Goal: Book appointment/travel/reservation

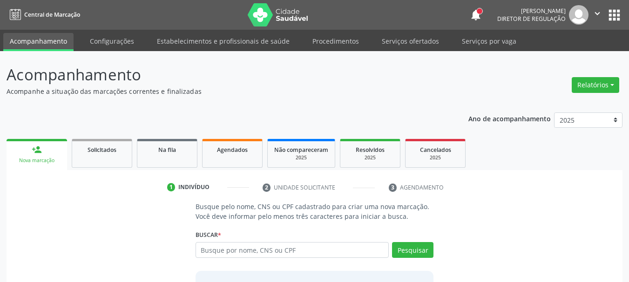
click at [242, 248] on input "text" at bounding box center [292, 250] width 194 height 16
type input "898001462516604"
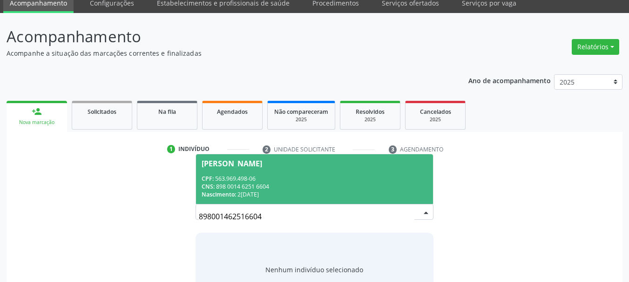
scroll to position [76, 0]
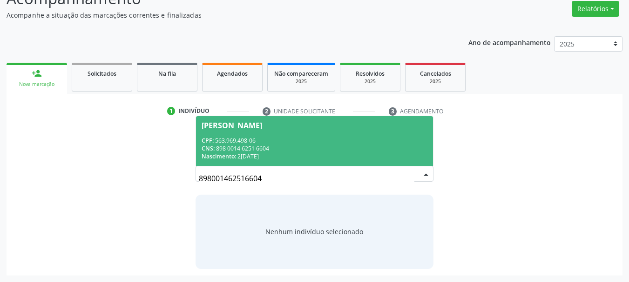
click at [257, 133] on span "[PERSON_NAME] CPF: 563.969.498-06 CNS: 898 0014 6251 6604 Nascimento: [DATE]" at bounding box center [314, 141] width 237 height 50
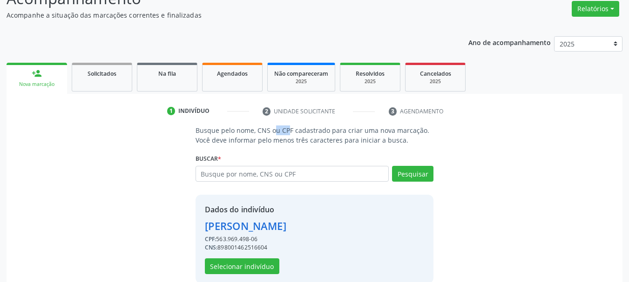
click at [257, 133] on p "Busque pelo nome, CNS ou CPF cadastrado para criar uma nova marcação. Você deve…" at bounding box center [314, 136] width 238 height 20
click at [262, 267] on button "Selecionar indivíduo" at bounding box center [242, 267] width 74 height 16
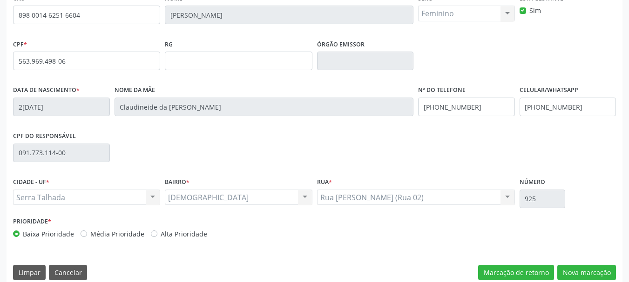
scroll to position [216, 0]
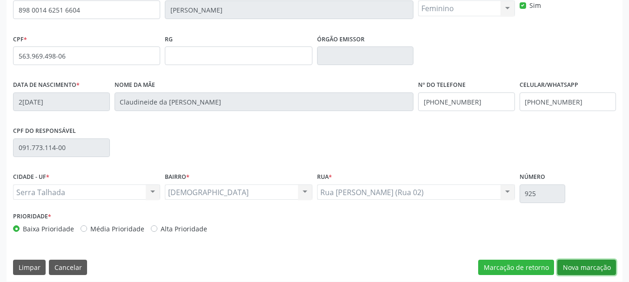
click at [594, 267] on button "Nova marcação" at bounding box center [586, 268] width 59 height 16
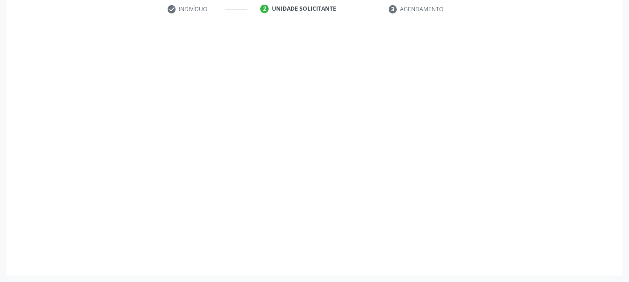
scroll to position [179, 0]
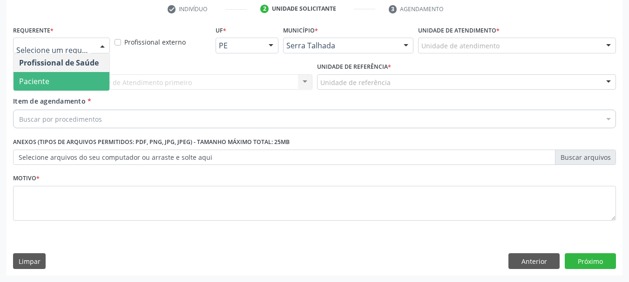
click at [47, 78] on span "Paciente" at bounding box center [34, 81] width 30 height 10
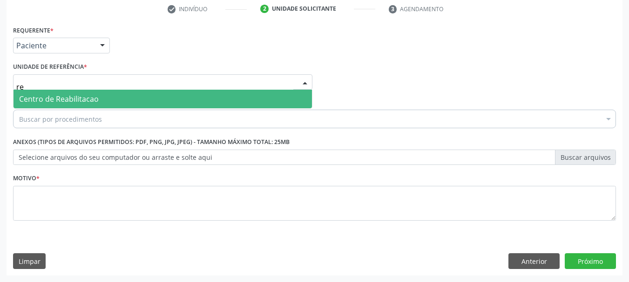
type input "rea"
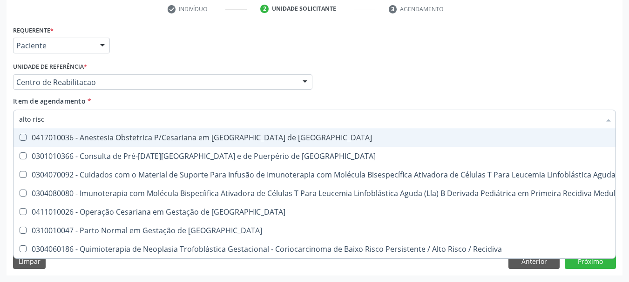
type input "alto risco"
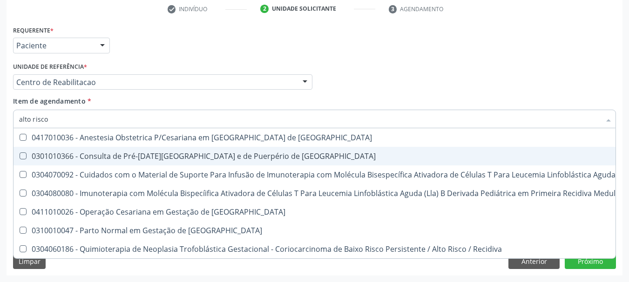
click at [98, 150] on span "0301010366 - Consulta de Pré-[DATE][GEOGRAPHIC_DATA] e de Puerpério de [GEOGRAP…" at bounding box center [496, 156] width 967 height 19
checkbox Risco "true"
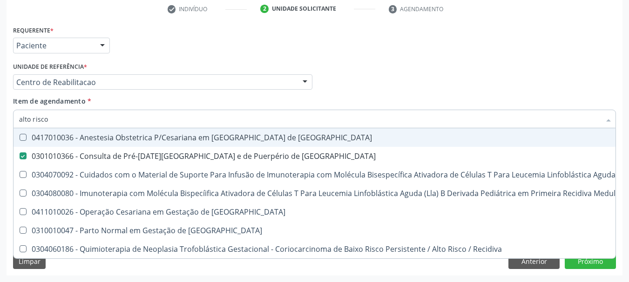
click at [441, 52] on div "Requerente * Paciente Profissional de Saúde Paciente Nenhum resultado encontrad…" at bounding box center [314, 41] width 607 height 36
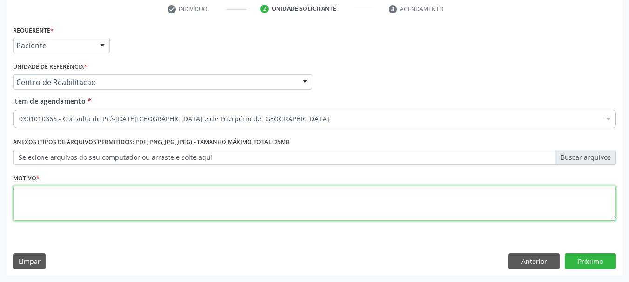
click at [52, 210] on textarea at bounding box center [314, 203] width 603 height 35
type textarea "s"
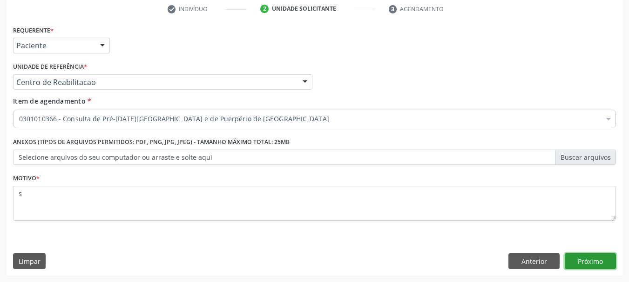
click at [578, 261] on button "Próximo" at bounding box center [589, 262] width 51 height 16
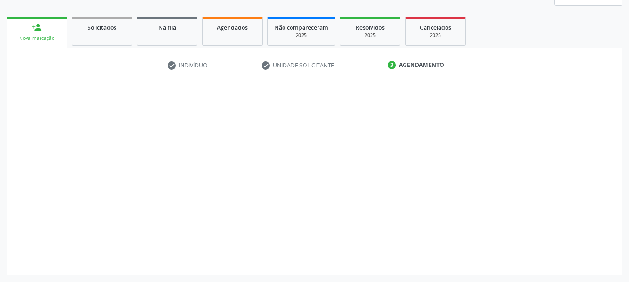
scroll to position [122, 0]
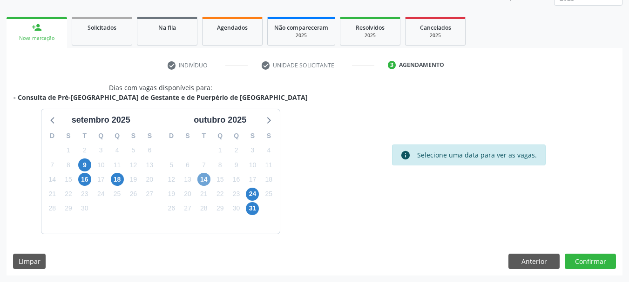
click at [201, 182] on span "14" at bounding box center [203, 179] width 13 height 13
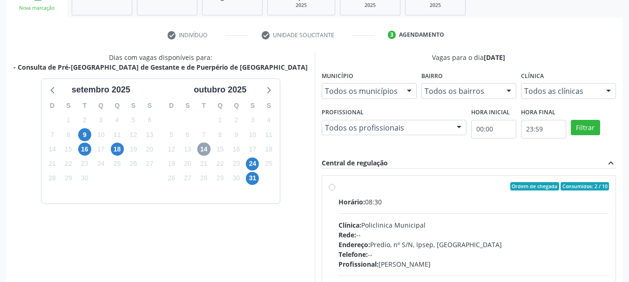
scroll to position [169, 0]
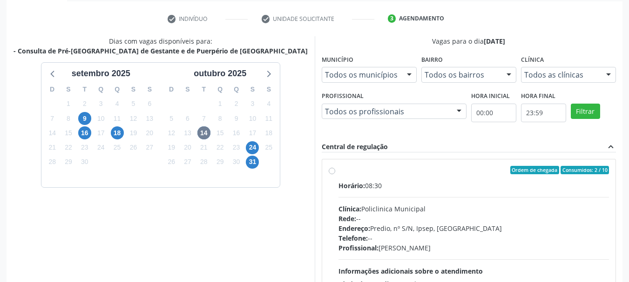
click at [411, 181] on div "Horário: 08:30" at bounding box center [473, 186] width 271 height 10
click at [335, 174] on input "Ordem de chegada Consumidos: 2 / 10 Horário: 08:30 Clínica: Policlinica Municip…" at bounding box center [332, 170] width 7 height 8
radio input "true"
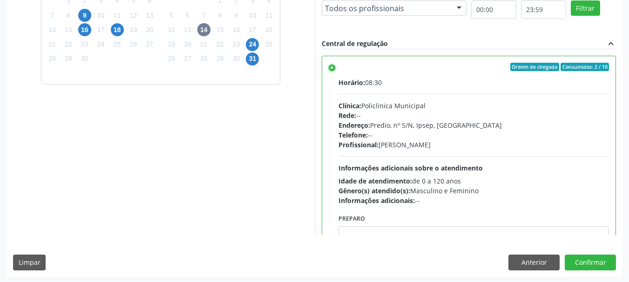
scroll to position [274, 0]
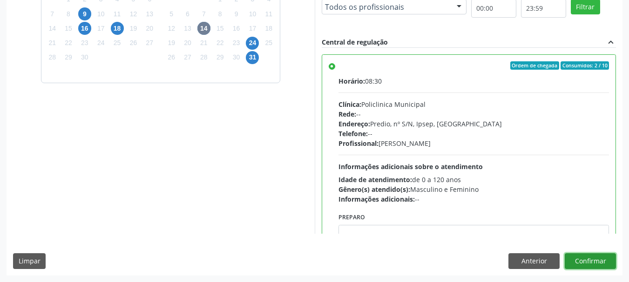
click at [593, 260] on button "Confirmar" at bounding box center [589, 262] width 51 height 16
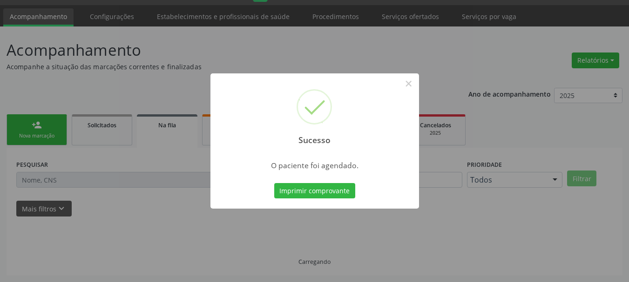
scroll to position [25, 0]
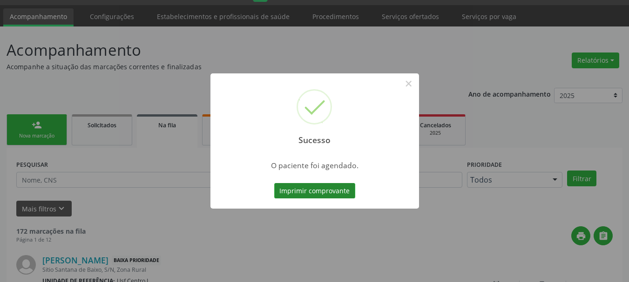
click at [309, 190] on button "Imprimir comprovante" at bounding box center [314, 191] width 81 height 16
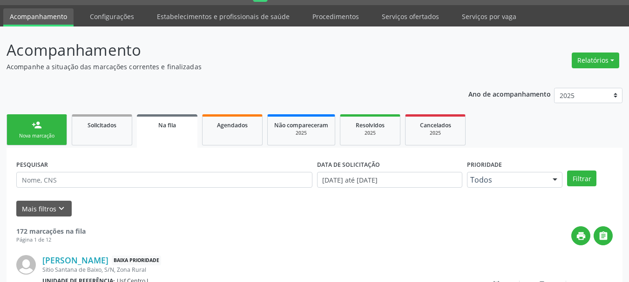
click at [65, 136] on link "person_add Nova marcação" at bounding box center [37, 129] width 60 height 31
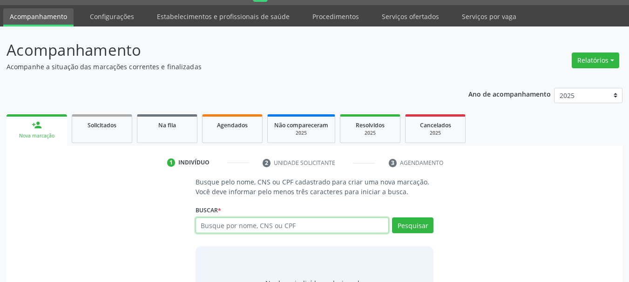
click at [264, 230] on input "text" at bounding box center [292, 226] width 194 height 16
type input "11947385402"
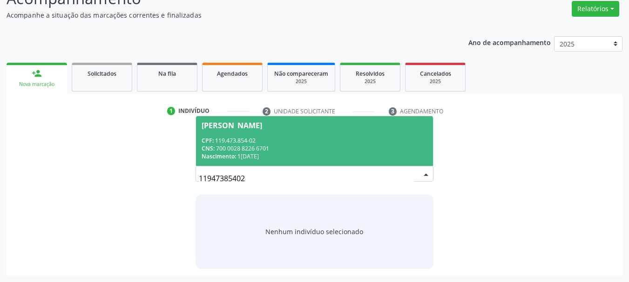
click at [412, 176] on input "11947385402" at bounding box center [307, 178] width 216 height 19
click at [383, 137] on div "CPF: 119.473.854-02" at bounding box center [314, 141] width 226 height 8
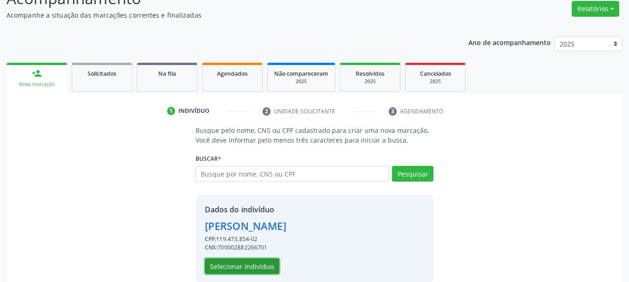
click at [253, 262] on button "Selecionar indivíduo" at bounding box center [242, 267] width 74 height 16
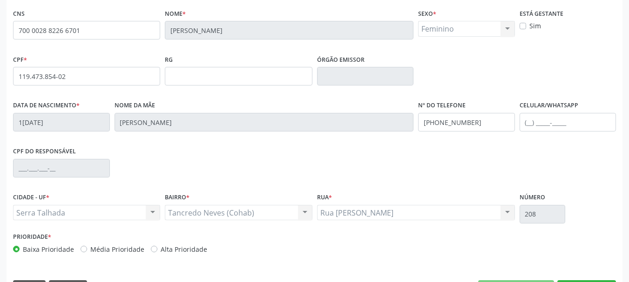
scroll to position [222, 0]
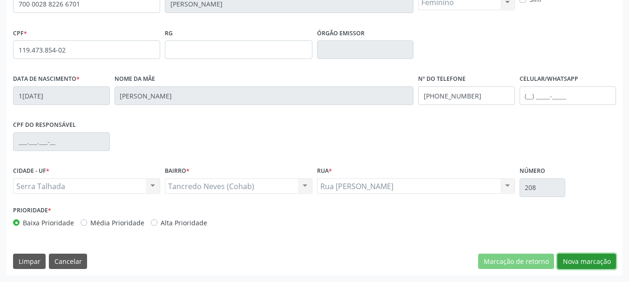
click at [587, 261] on button "Nova marcação" at bounding box center [586, 262] width 59 height 16
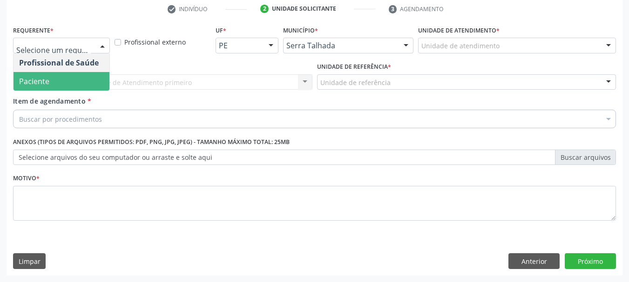
click at [71, 74] on span "Paciente" at bounding box center [61, 81] width 96 height 19
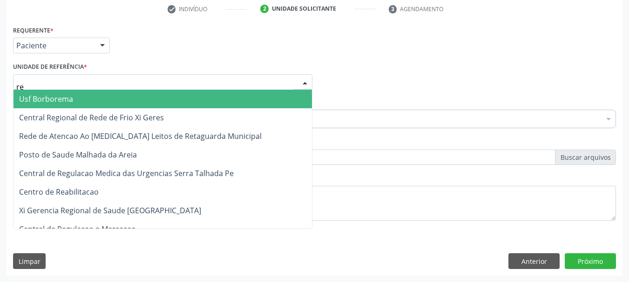
type input "rea"
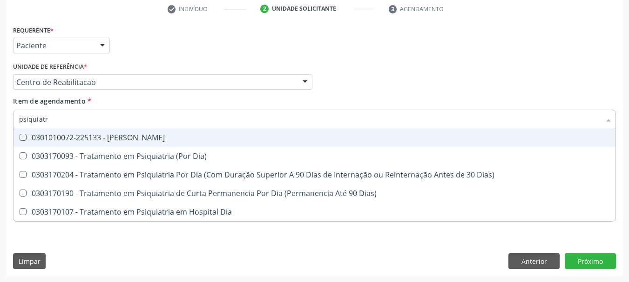
type input "psiquiatra"
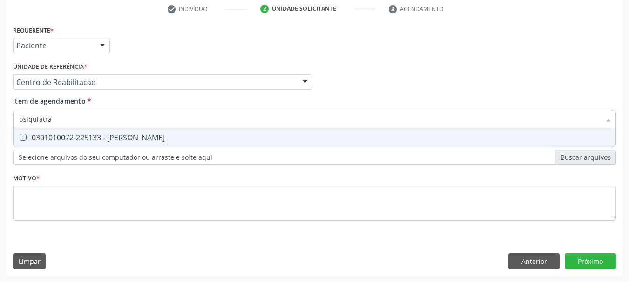
click at [53, 137] on div "0301010072-225133 - [PERSON_NAME]" at bounding box center [314, 137] width 591 height 7
checkbox Psiquiatra "true"
click at [51, 160] on div "Requerente * Paciente Profissional de Saúde Paciente Nenhum resultado encontrad…" at bounding box center [314, 128] width 603 height 211
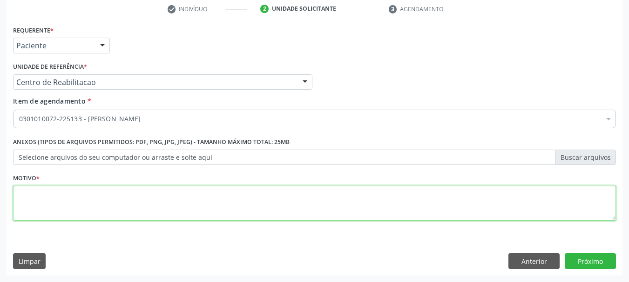
click at [54, 212] on textarea at bounding box center [314, 203] width 603 height 35
type textarea "a"
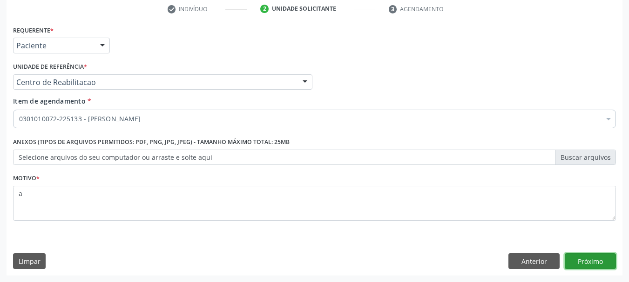
click at [589, 260] on button "Próximo" at bounding box center [589, 262] width 51 height 16
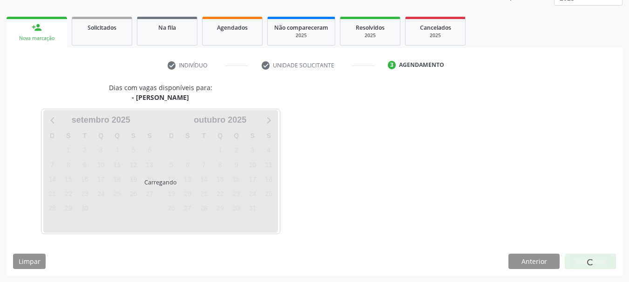
scroll to position [122, 0]
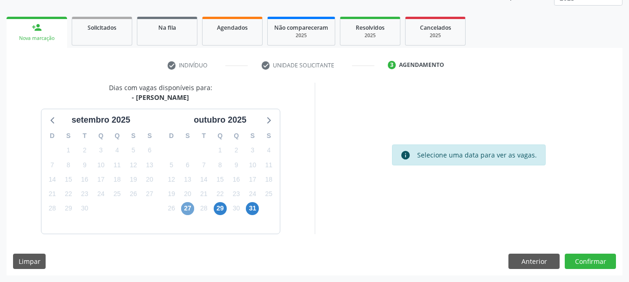
click at [187, 214] on span "27" at bounding box center [187, 208] width 13 height 13
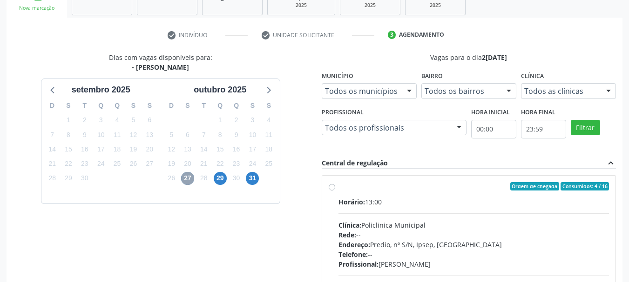
scroll to position [169, 0]
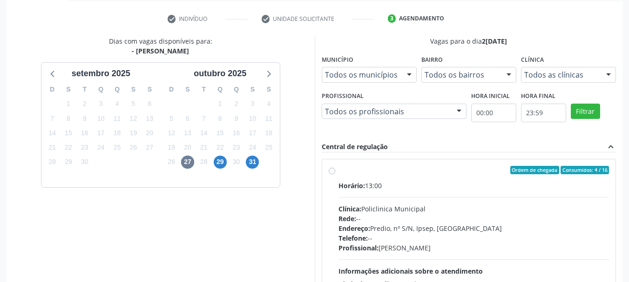
click at [396, 201] on div "Horário: 13:00 Clínica: Policlinica Municipal Rede: -- Endereço: Predio, nº S/N…" at bounding box center [473, 245] width 271 height 128
click at [335, 174] on input "Ordem de chegada Consumidos: 4 / 16 Horário: 13:00 Clínica: Policlinica Municip…" at bounding box center [332, 170] width 7 height 8
radio input "true"
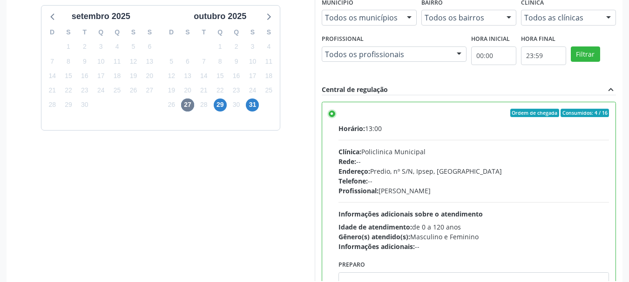
scroll to position [274, 0]
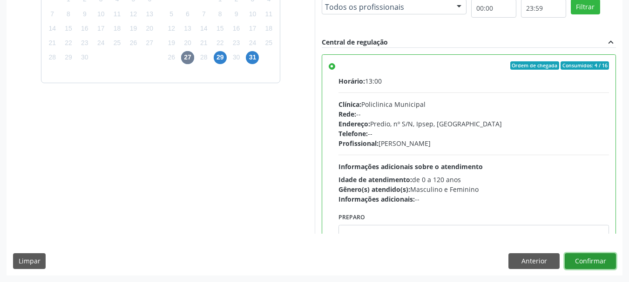
click at [591, 261] on button "Confirmar" at bounding box center [589, 262] width 51 height 16
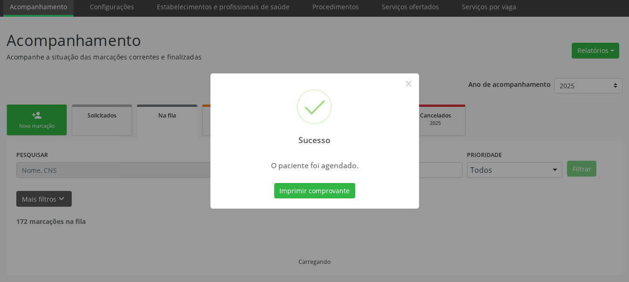
scroll to position [25, 0]
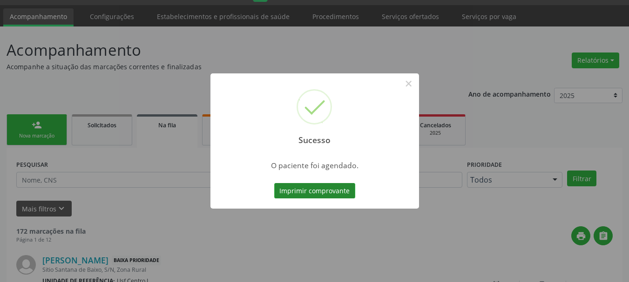
click at [291, 191] on button "Imprimir comprovante" at bounding box center [314, 191] width 81 height 16
